Goal: Task Accomplishment & Management: Use online tool/utility

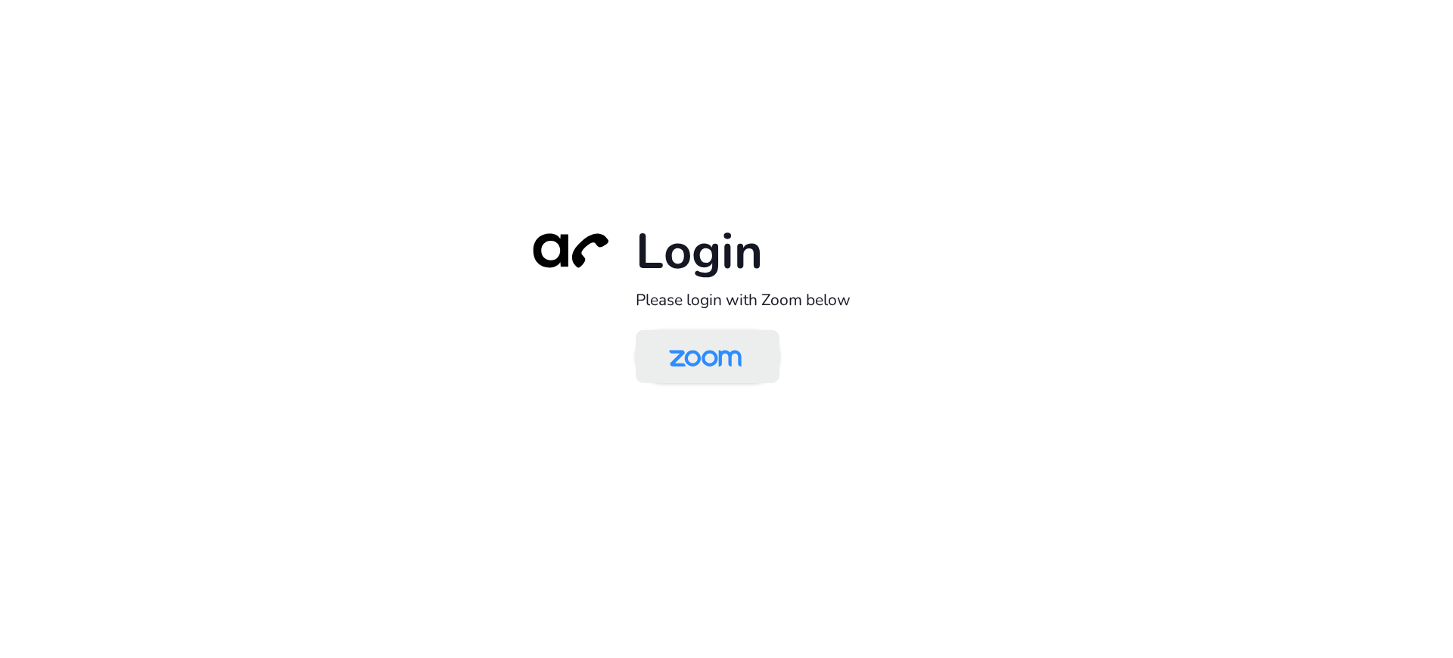
click at [762, 375] on link at bounding box center [708, 356] width 144 height 53
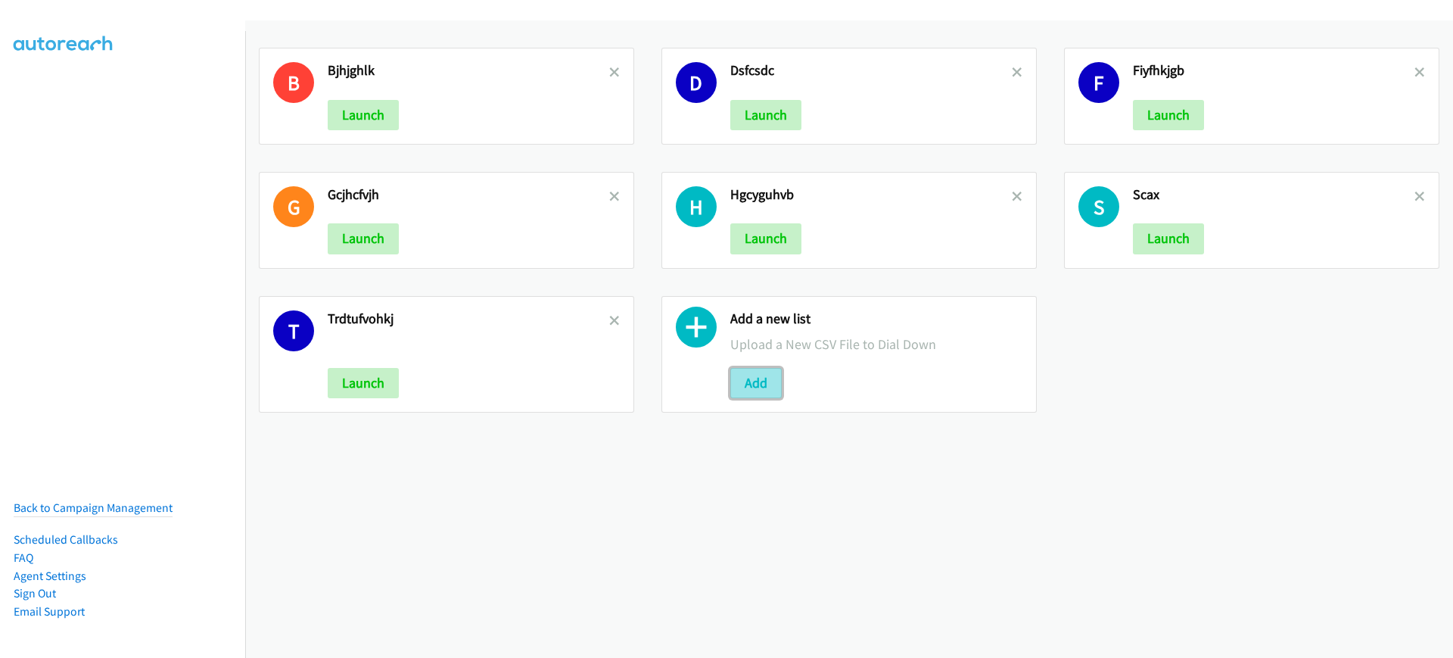
click at [752, 371] on button "Add" at bounding box center [755, 383] width 51 height 30
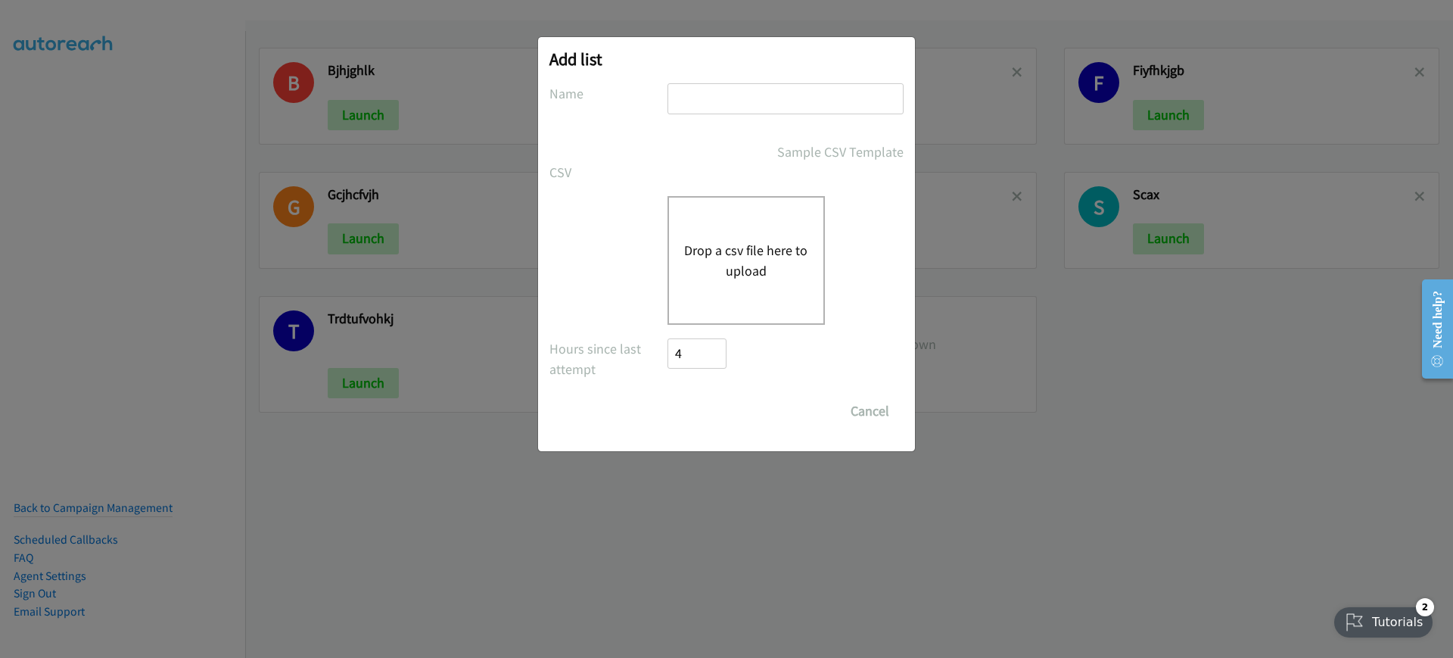
click at [740, 235] on div "Drop a csv file here to upload" at bounding box center [745, 260] width 157 height 129
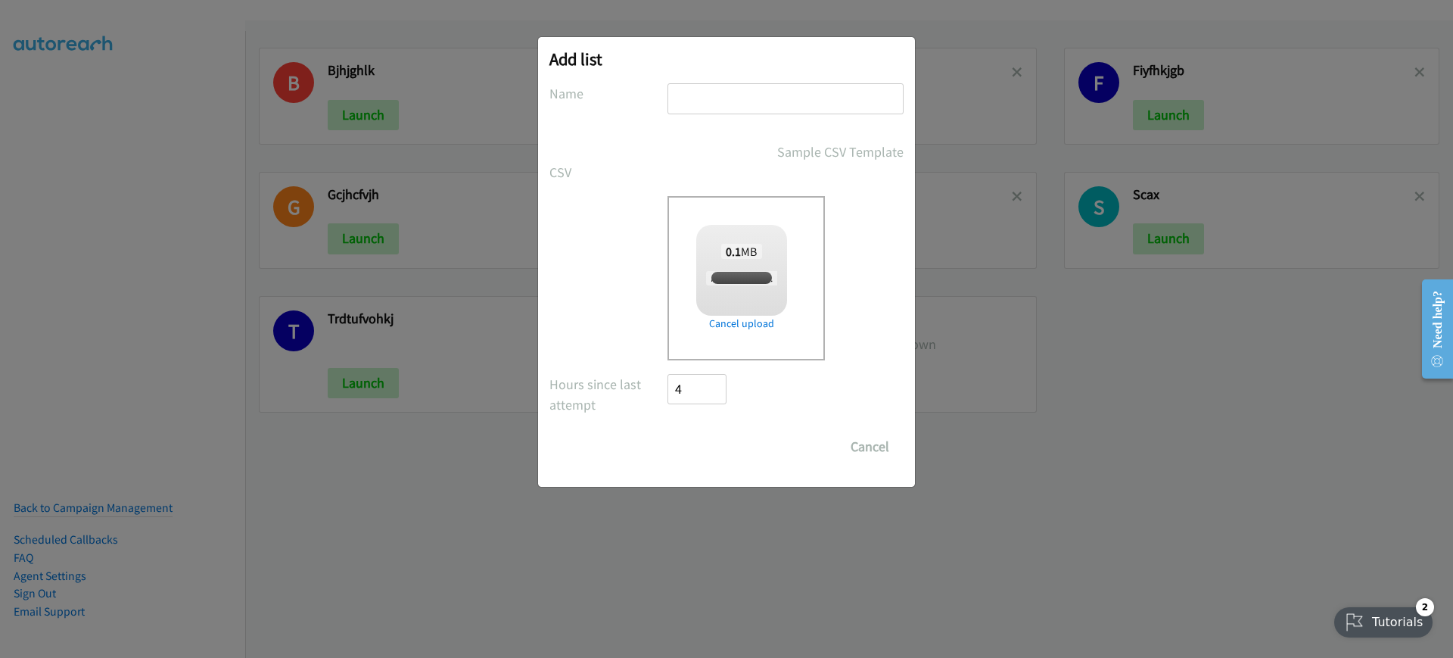
click at [770, 117] on div at bounding box center [785, 105] width 236 height 45
checkbox input "true"
click at [794, 108] on input "text" at bounding box center [785, 98] width 236 height 31
type input "xcvv"
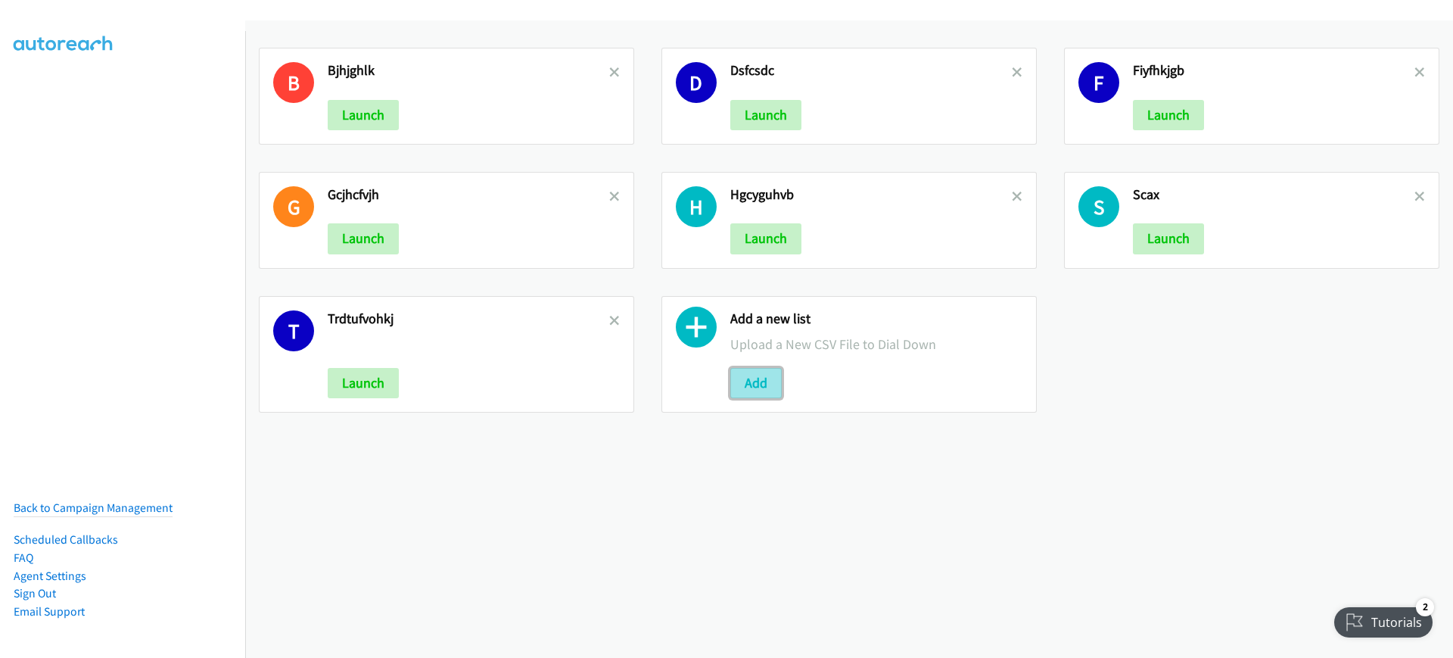
click at [773, 373] on button "Add" at bounding box center [755, 383] width 51 height 30
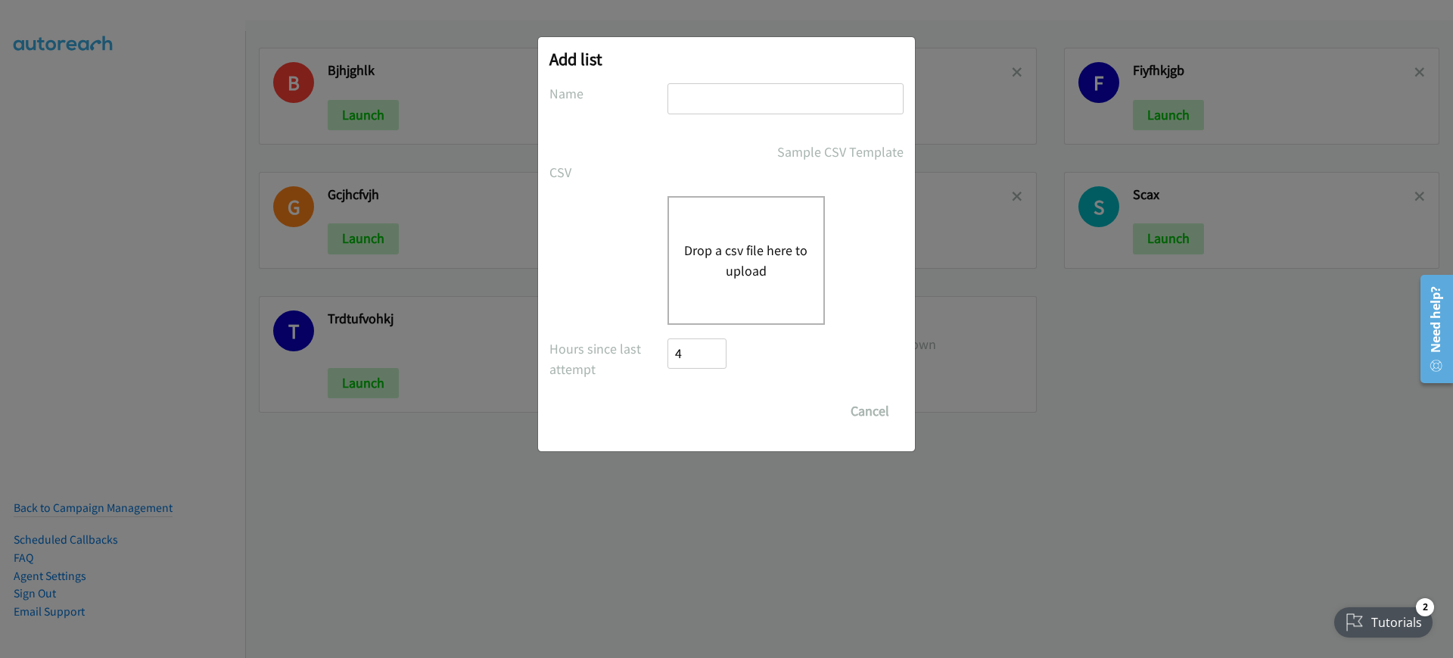
click at [779, 196] on div "Drop a csv file here to upload" at bounding box center [745, 260] width 157 height 129
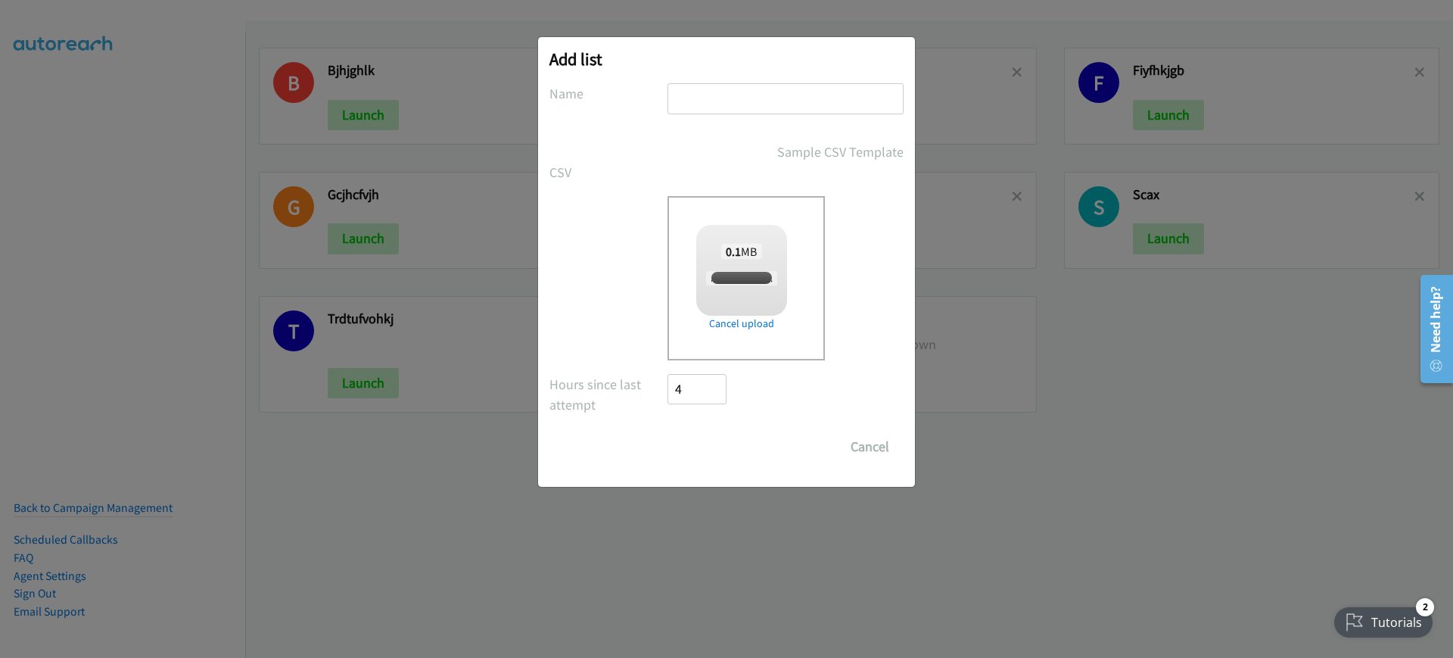
checkbox input "true"
click at [737, 115] on div at bounding box center [785, 105] width 236 height 45
click at [770, 111] on input "text" at bounding box center [785, 98] width 236 height 31
type input "fgfg"
click at [671, 437] on input "Save List" at bounding box center [706, 446] width 79 height 30
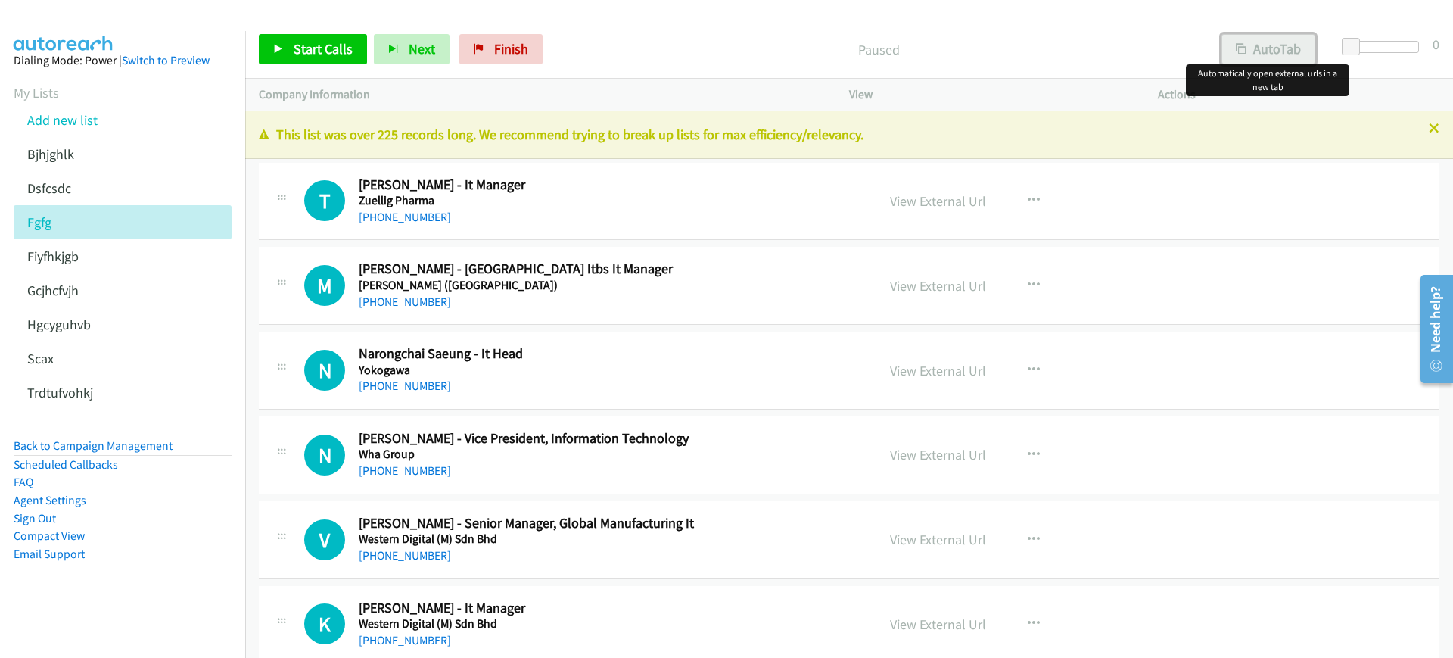
click at [1253, 45] on button "AutoTab" at bounding box center [1268, 49] width 94 height 30
